Goal: Task Accomplishment & Management: Manage account settings

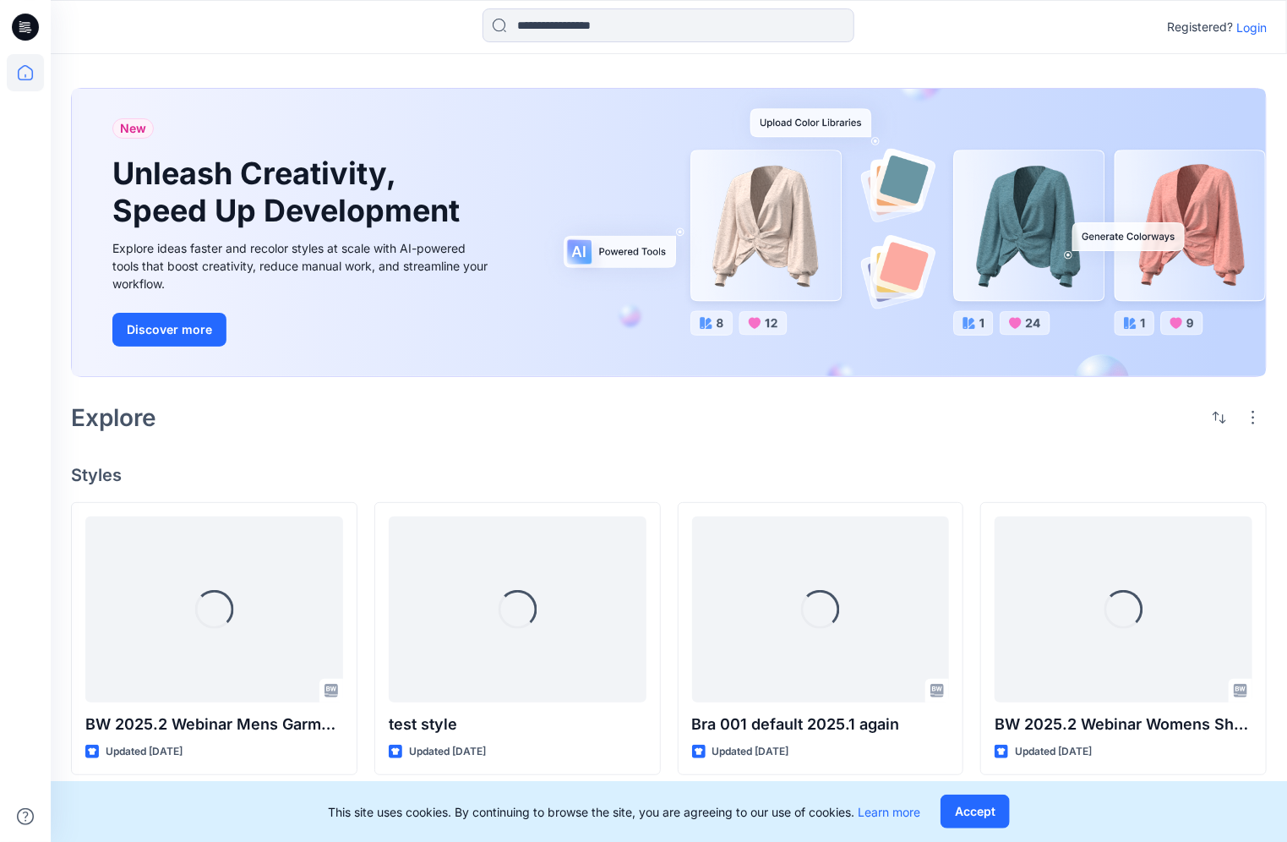
click at [1258, 26] on p "Login" at bounding box center [1251, 28] width 30 height 18
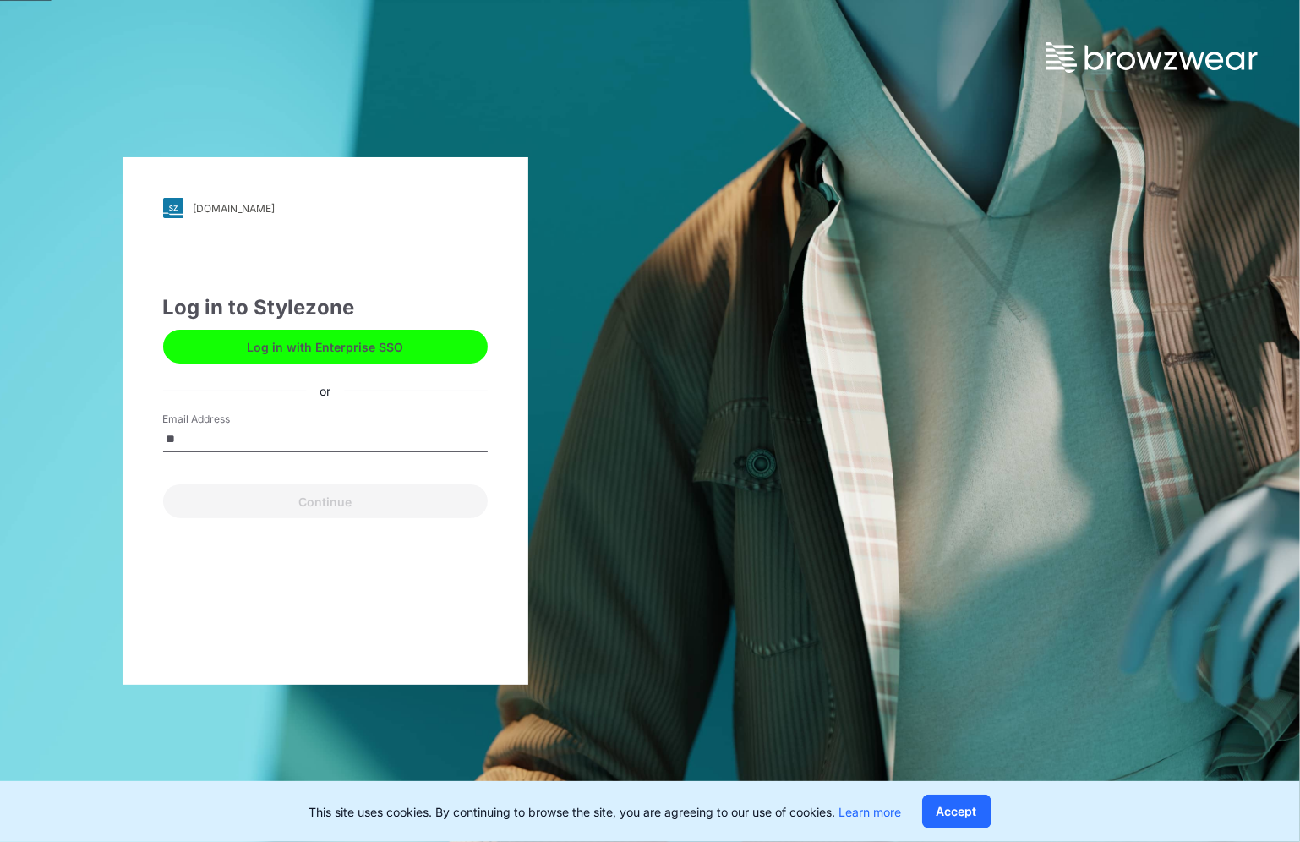
type input "*"
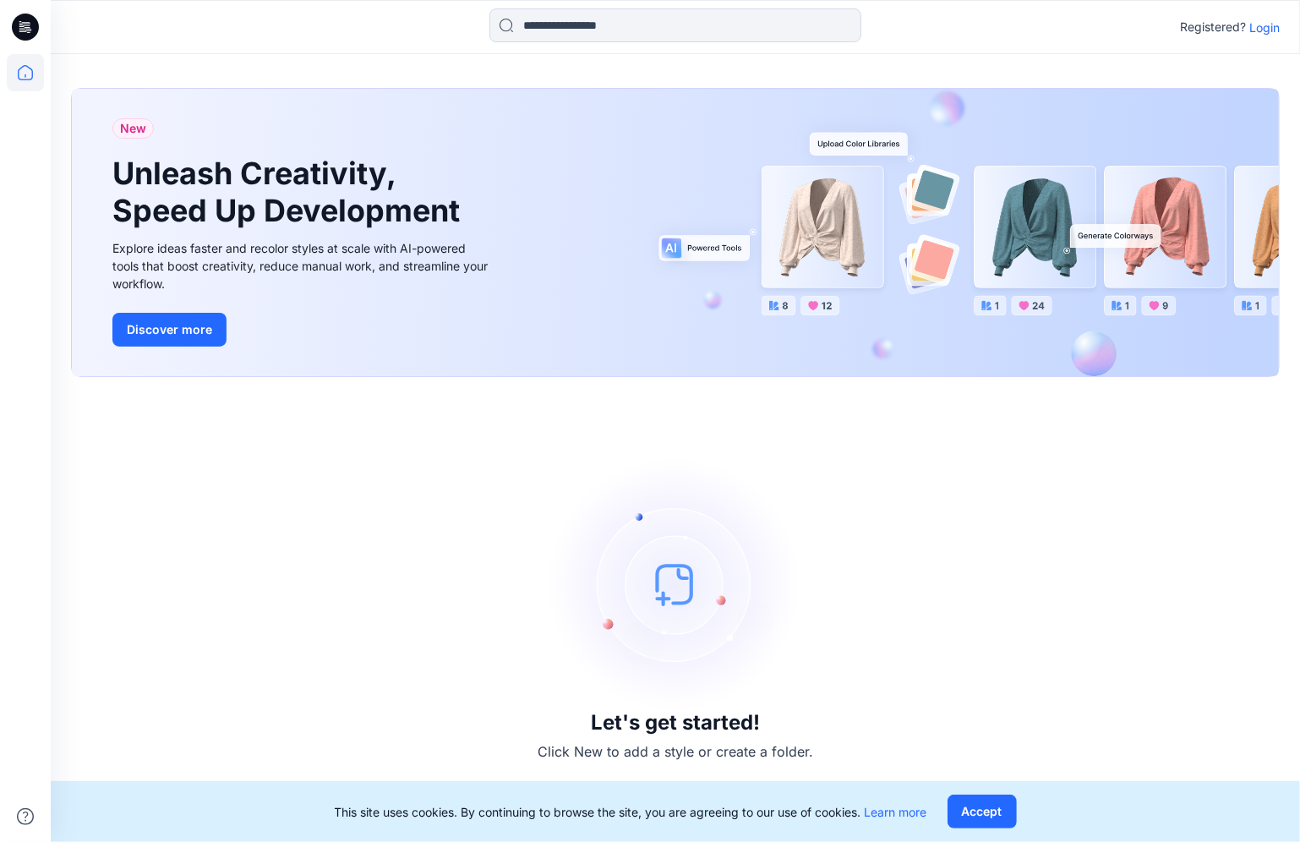
click at [1264, 31] on p "Login" at bounding box center [1264, 28] width 30 height 18
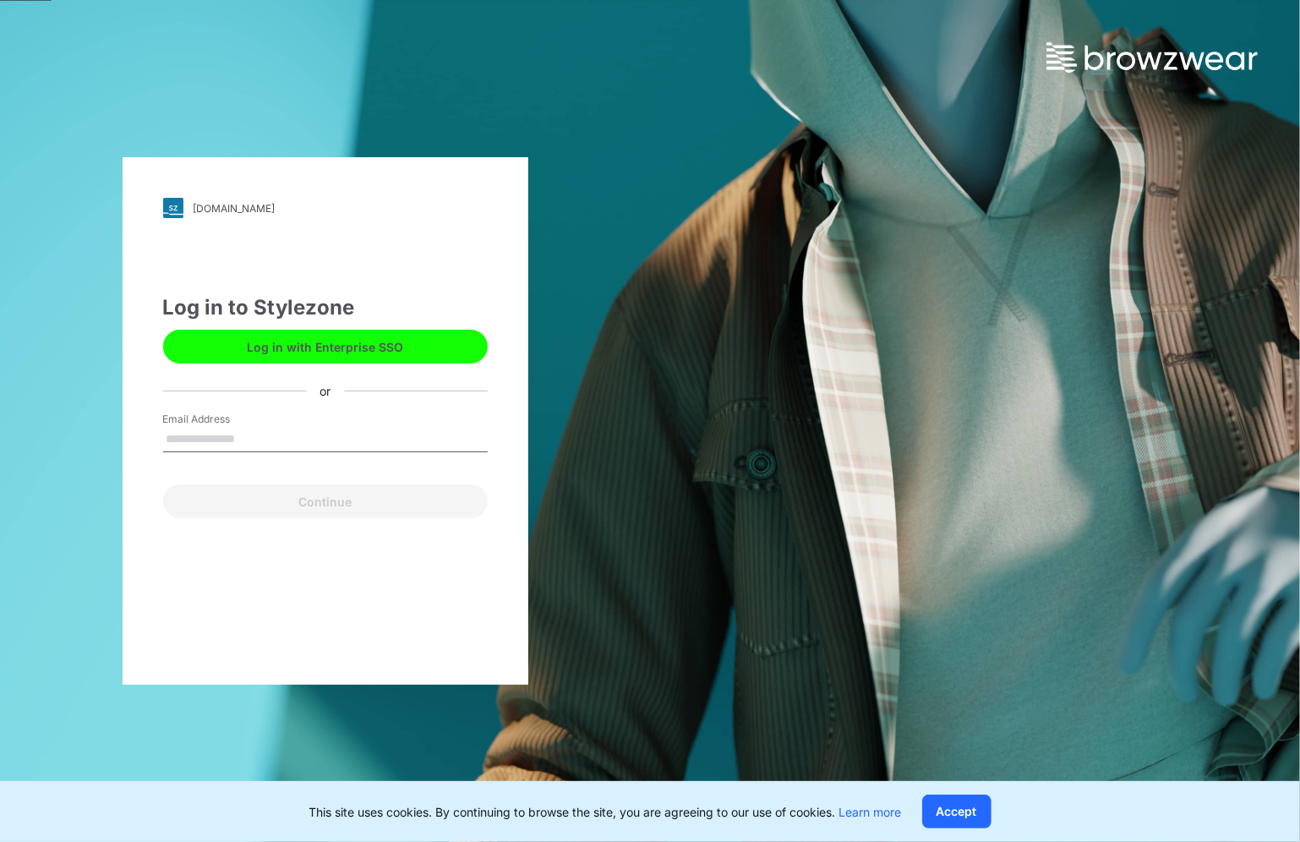
click at [293, 435] on input "Email Address" at bounding box center [325, 439] width 324 height 25
type input "**********"
click at [163, 484] on button "Continue" at bounding box center [325, 501] width 324 height 34
